Goal: Communication & Community: Share content

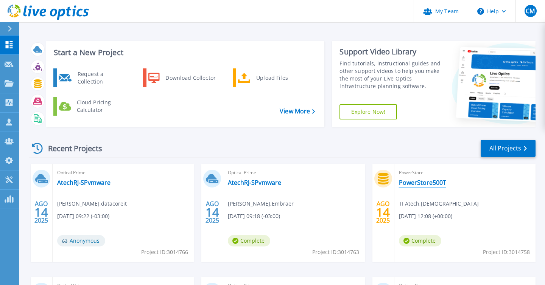
click at [438, 180] on link "PowerStore500T" at bounding box center [422, 183] width 47 height 8
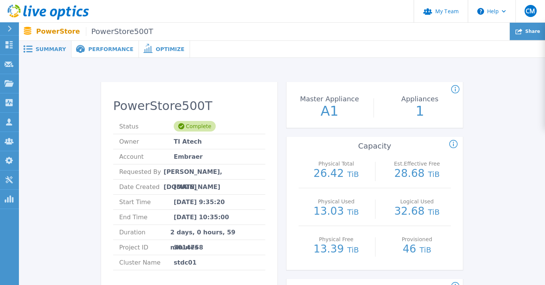
click at [538, 32] on span "Share" at bounding box center [532, 31] width 15 height 5
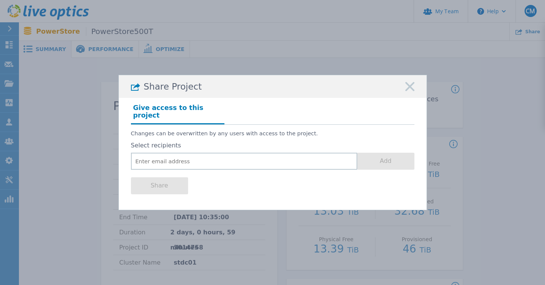
click at [214, 145] on label "Select recipients" at bounding box center [272, 145] width 283 height 7
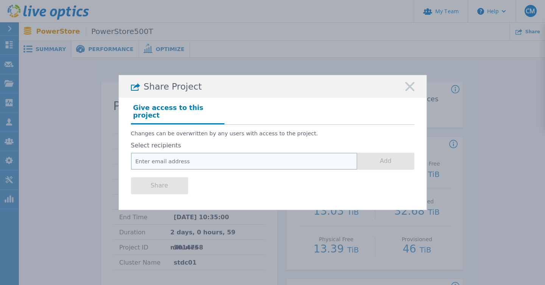
click at [207, 155] on input "email" at bounding box center [244, 161] width 226 height 17
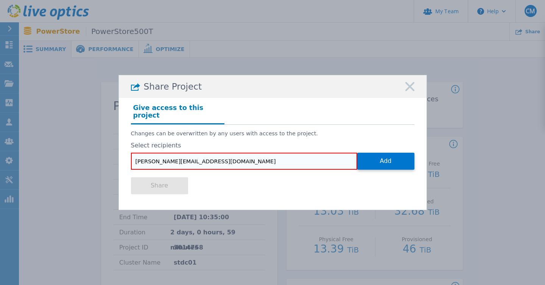
type input "marcos.colnaghi@datacoreit.com.br"
click at [357, 153] on button "Add" at bounding box center [385, 161] width 57 height 17
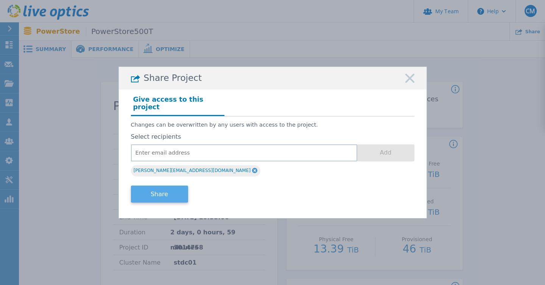
click at [175, 190] on button "Share" at bounding box center [159, 194] width 57 height 17
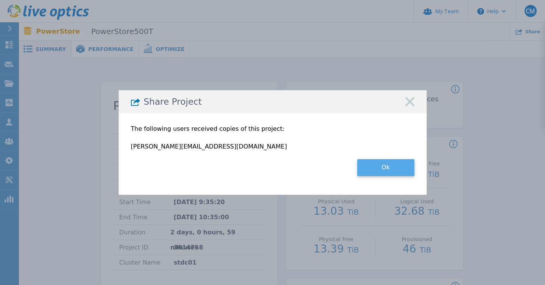
click at [399, 168] on button "Ok" at bounding box center [385, 167] width 57 height 17
